Goal: Task Accomplishment & Management: Use online tool/utility

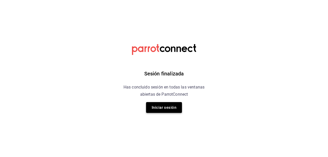
click at [174, 108] on button "Iniciar sesión" at bounding box center [164, 107] width 36 height 11
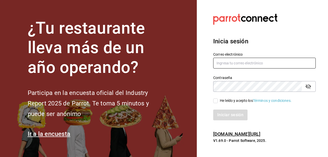
type input "[EMAIL_ADDRESS][DOMAIN_NAME]"
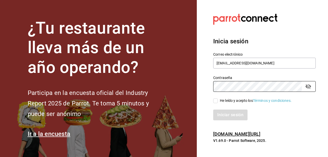
click at [214, 101] on input "He leído y acepto los Términos y condiciones." at bounding box center [215, 100] width 5 height 5
checkbox input "true"
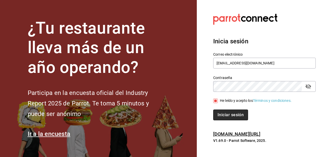
click at [223, 119] on button "Iniciar sesión" at bounding box center [230, 114] width 35 height 11
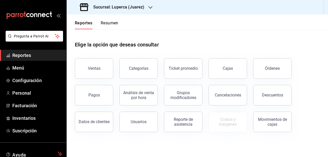
click at [135, 5] on h3 "Sucursal: Luperca (Juarez)" at bounding box center [116, 7] width 55 height 6
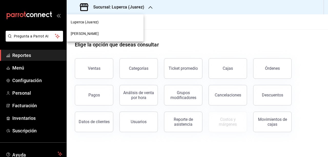
click at [89, 34] on span "[PERSON_NAME]" at bounding box center [85, 33] width 28 height 5
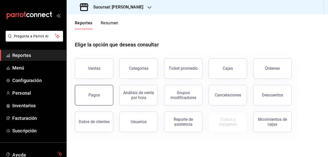
click at [99, 99] on button "Pagos" at bounding box center [94, 95] width 38 height 20
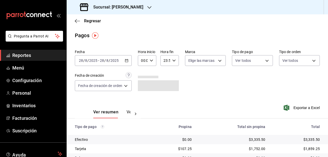
drag, startPoint x: 132, startPoint y: 63, endPoint x: 128, endPoint y: 61, distance: 4.6
click at [128, 61] on icon "button" at bounding box center [127, 61] width 4 height 4
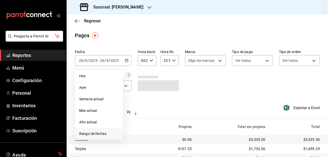
click at [94, 133] on span "Rango de fechas" at bounding box center [99, 133] width 40 height 5
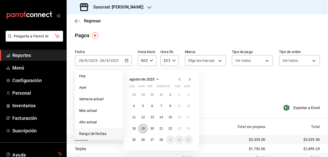
click at [142, 129] on abbr "19" at bounding box center [142, 129] width 3 height 4
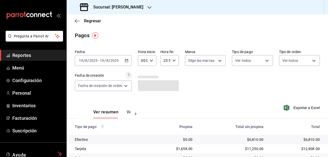
click at [170, 108] on div "Ver resumen Ver pagos Exportar a Excel" at bounding box center [197, 110] width 261 height 27
click at [128, 110] on button "Ver pagos" at bounding box center [136, 113] width 19 height 9
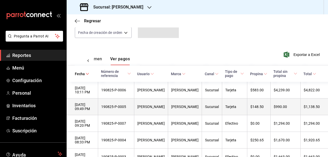
scroll to position [58, 0]
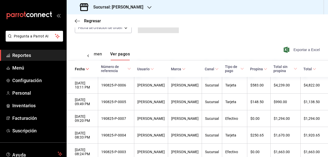
click at [300, 49] on span "Exportar a Excel" at bounding box center [302, 50] width 35 height 6
click at [200, 40] on div "Ver resumen Ver pagos Exportar a Excel" at bounding box center [197, 52] width 261 height 27
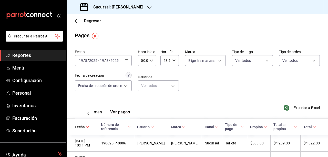
scroll to position [0, 0]
click at [76, 21] on icon "button" at bounding box center [77, 21] width 5 height 0
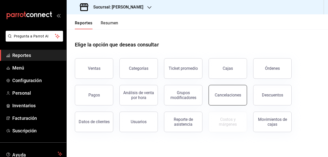
click at [226, 97] on div "Cancelaciones" at bounding box center [228, 94] width 26 height 5
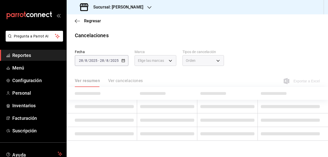
type input "[object Object]"
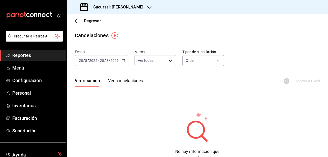
click at [123, 59] on \(Stroke\) "button" at bounding box center [123, 60] width 3 height 3
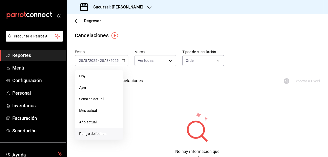
click at [98, 135] on span "Rango de fechas" at bounding box center [99, 133] width 40 height 5
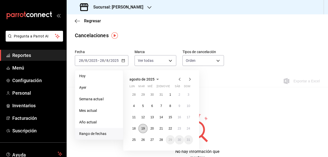
click at [142, 127] on abbr "19" at bounding box center [142, 129] width 3 height 4
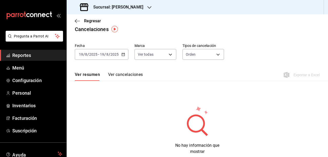
scroll to position [6, 0]
click at [138, 72] on button "Ver cancelaciones" at bounding box center [125, 76] width 35 height 9
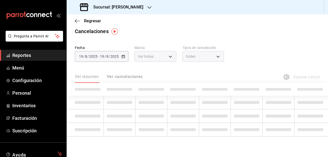
scroll to position [4, 0]
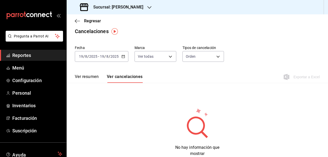
click at [124, 53] on div "[DATE] [DATE] - [DATE] [DATE]" at bounding box center [102, 56] width 54 height 11
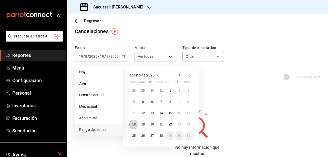
click at [134, 124] on abbr "18" at bounding box center [133, 124] width 3 height 4
click at [152, 136] on abbr "27" at bounding box center [151, 136] width 3 height 4
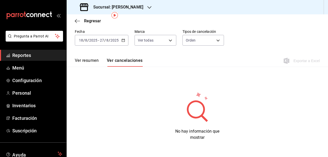
scroll to position [21, 0]
click at [88, 63] on button "Ver resumen" at bounding box center [87, 61] width 24 height 9
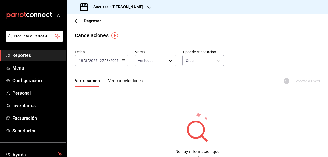
click at [124, 60] on icon "button" at bounding box center [123, 61] width 4 height 4
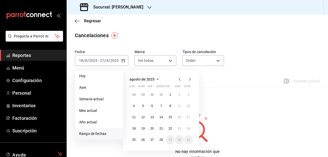
click at [257, 95] on div "Fecha [DATE] [DATE] - [DATE] [DATE] [PERSON_NAME] Semana actual Mes actual Año …" at bounding box center [197, 103] width 261 height 113
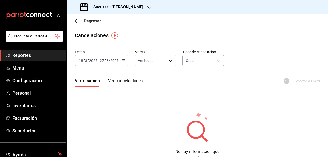
click at [80, 20] on span "Regresar" at bounding box center [88, 20] width 26 height 5
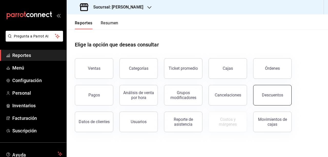
click at [280, 96] on div "Descuentos" at bounding box center [272, 94] width 21 height 5
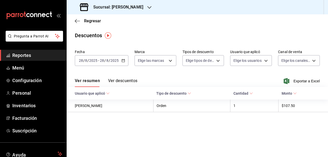
click at [131, 80] on button "Ver descuentos" at bounding box center [122, 82] width 29 height 9
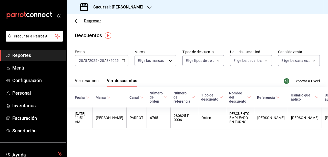
click at [77, 22] on icon "button" at bounding box center [77, 21] width 5 height 5
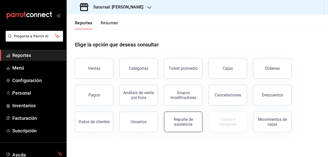
click at [187, 129] on button "Reporte de asistencia" at bounding box center [183, 121] width 38 height 20
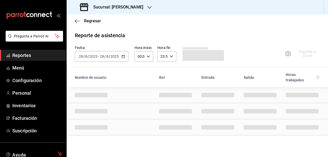
click at [77, 24] on div "Regresar" at bounding box center [197, 20] width 261 height 13
click at [76, 21] on icon "button" at bounding box center [77, 21] width 5 height 5
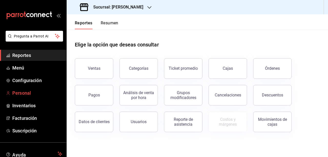
click at [18, 96] on link "Personal" at bounding box center [33, 92] width 66 height 11
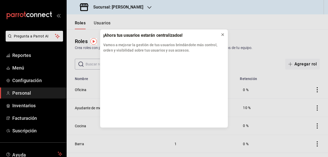
click at [223, 35] on icon at bounding box center [223, 35] width 2 height 2
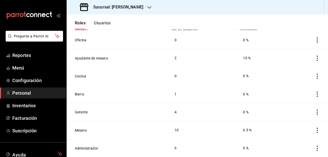
click at [106, 22] on button "Usuarios" at bounding box center [102, 24] width 17 height 9
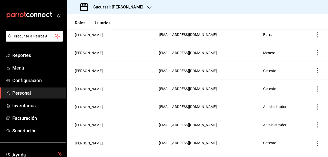
click at [80, 20] on div "Roles Usuarios" at bounding box center [89, 21] width 44 height 15
click at [80, 23] on button "Roles" at bounding box center [80, 24] width 11 height 9
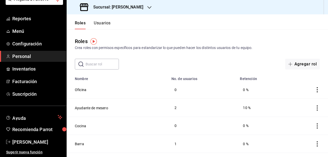
click at [151, 6] on icon "button" at bounding box center [149, 7] width 4 height 4
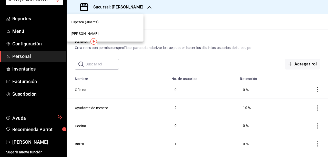
click at [152, 6] on div at bounding box center [164, 78] width 328 height 157
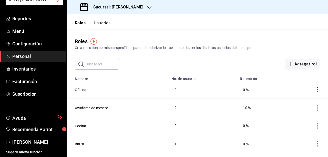
click at [172, 25] on header "Roles Usuarios" at bounding box center [197, 21] width 261 height 15
click at [19, 29] on span "Menú" at bounding box center [37, 31] width 50 height 7
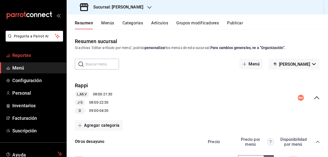
click at [15, 57] on span "Reportes" at bounding box center [37, 55] width 50 height 7
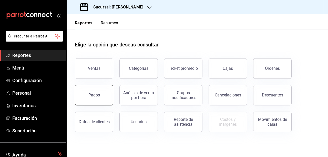
click at [109, 91] on button "Pagos" at bounding box center [94, 95] width 38 height 20
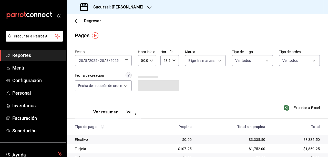
click at [127, 60] on icon "button" at bounding box center [127, 61] width 4 height 4
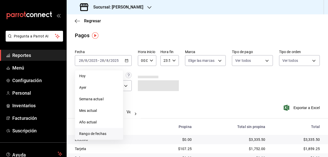
click at [99, 136] on span "Rango de fechas" at bounding box center [99, 133] width 40 height 5
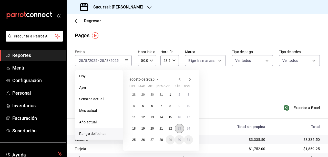
click at [180, 127] on abbr "23" at bounding box center [179, 129] width 3 height 4
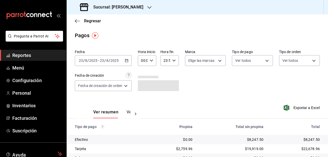
click at [208, 91] on div "Fecha [DATE] [DATE] - [DATE] [DATE] Hora inicio 00:00 Hora inicio Hora fin 23:5…" at bounding box center [197, 72] width 245 height 50
click at [129, 112] on button "Ver pagos" at bounding box center [136, 113] width 19 height 9
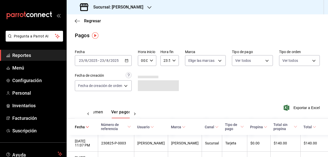
scroll to position [0, 15]
click at [306, 109] on span "Exportar a Excel" at bounding box center [302, 108] width 35 height 6
